Goal: Find specific page/section

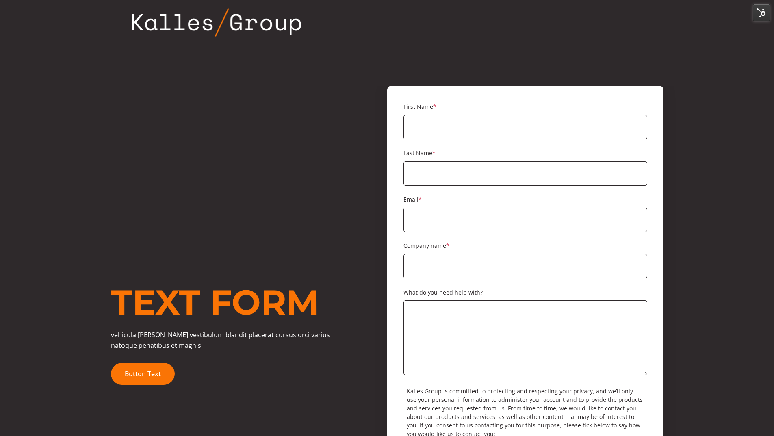
click at [760, 4] on img at bounding box center [761, 12] width 17 height 17
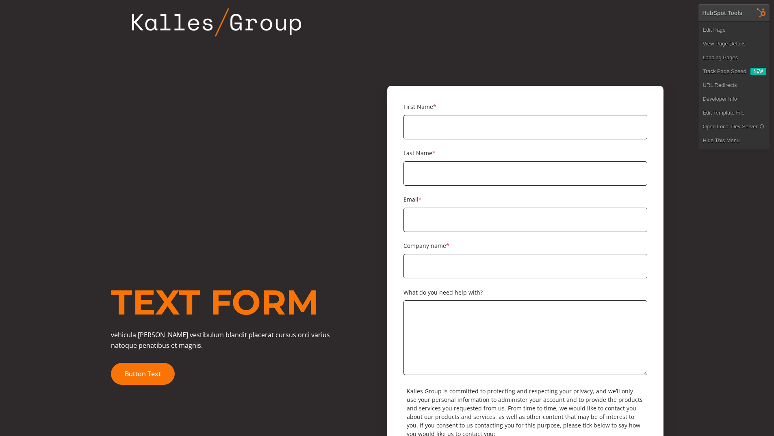
drag, startPoint x: 753, startPoint y: 20, endPoint x: 750, endPoint y: 27, distance: 7.5
click at [753, 21] on img at bounding box center [761, 12] width 17 height 17
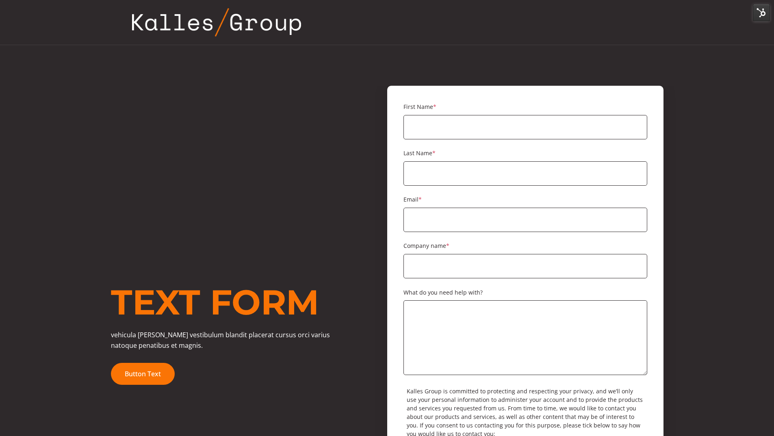
click at [760, 8] on img at bounding box center [761, 12] width 17 height 17
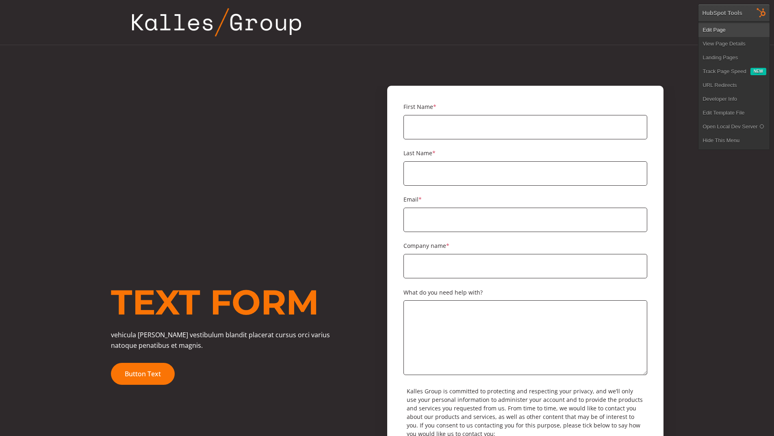
click at [756, 25] on link "Edit Page" at bounding box center [733, 30] width 71 height 14
